Goal: Find specific page/section: Find specific page/section

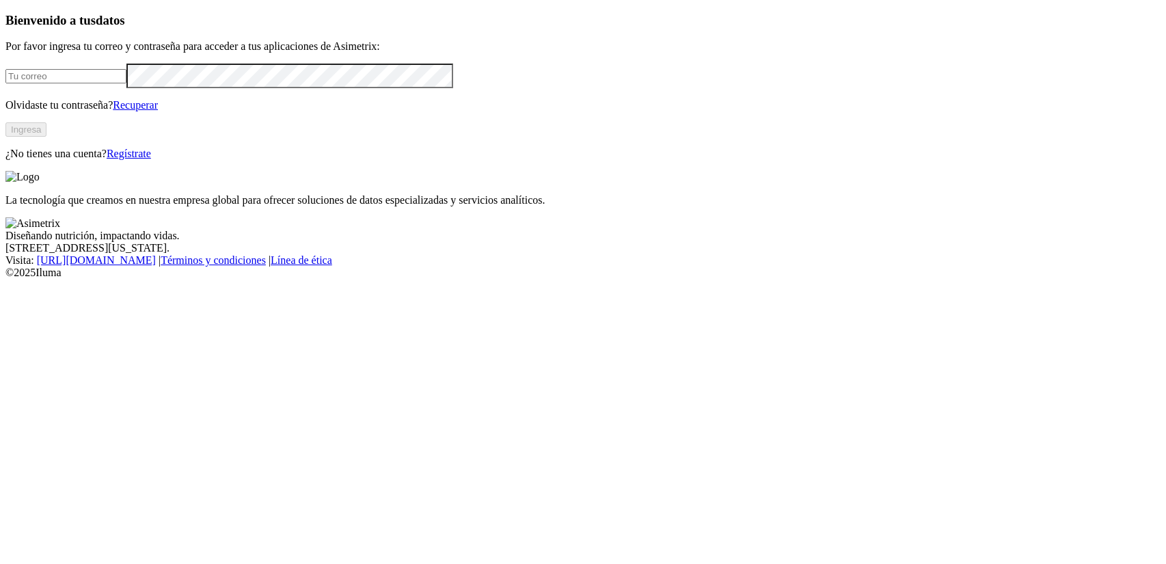
click at [126, 83] on input "email" at bounding box center [65, 76] width 121 height 14
type input "[PERSON_NAME][EMAIL_ADDRESS][PERSON_NAME][DOMAIN_NAME]"
click at [46, 137] on button "Ingresa" at bounding box center [25, 129] width 41 height 14
